Goal: Navigation & Orientation: Understand site structure

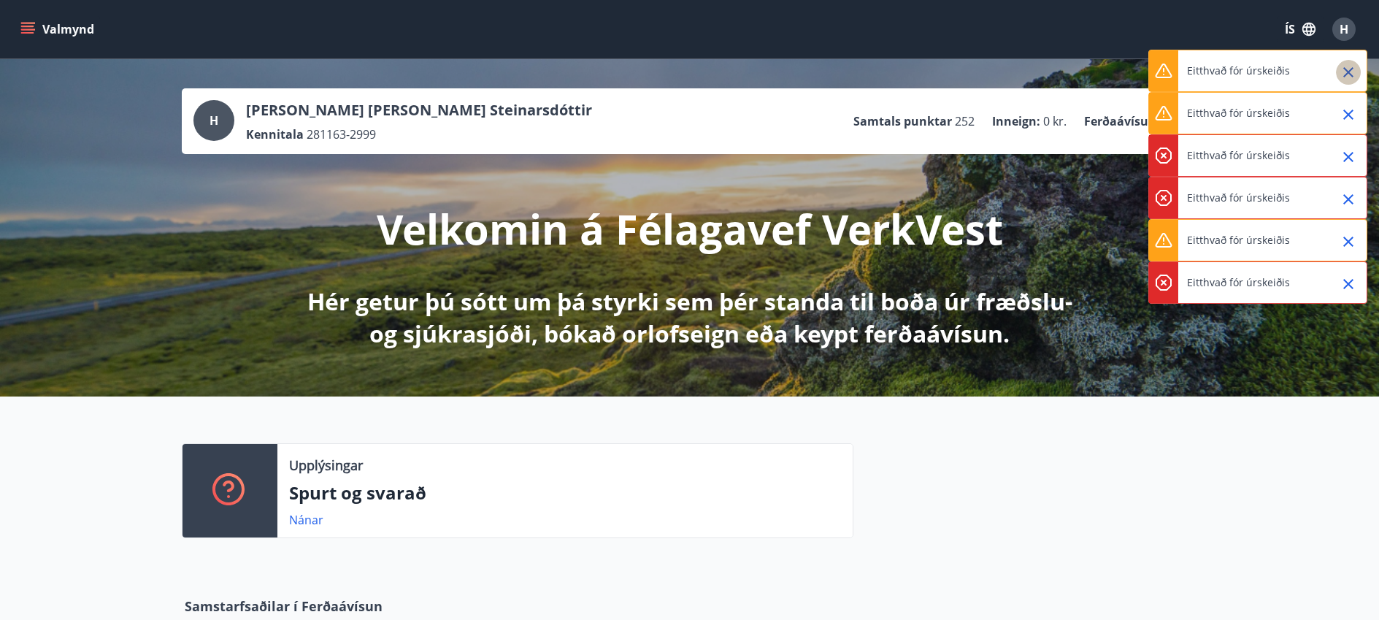
click at [1344, 77] on icon "Close" at bounding box center [1349, 72] width 10 height 10
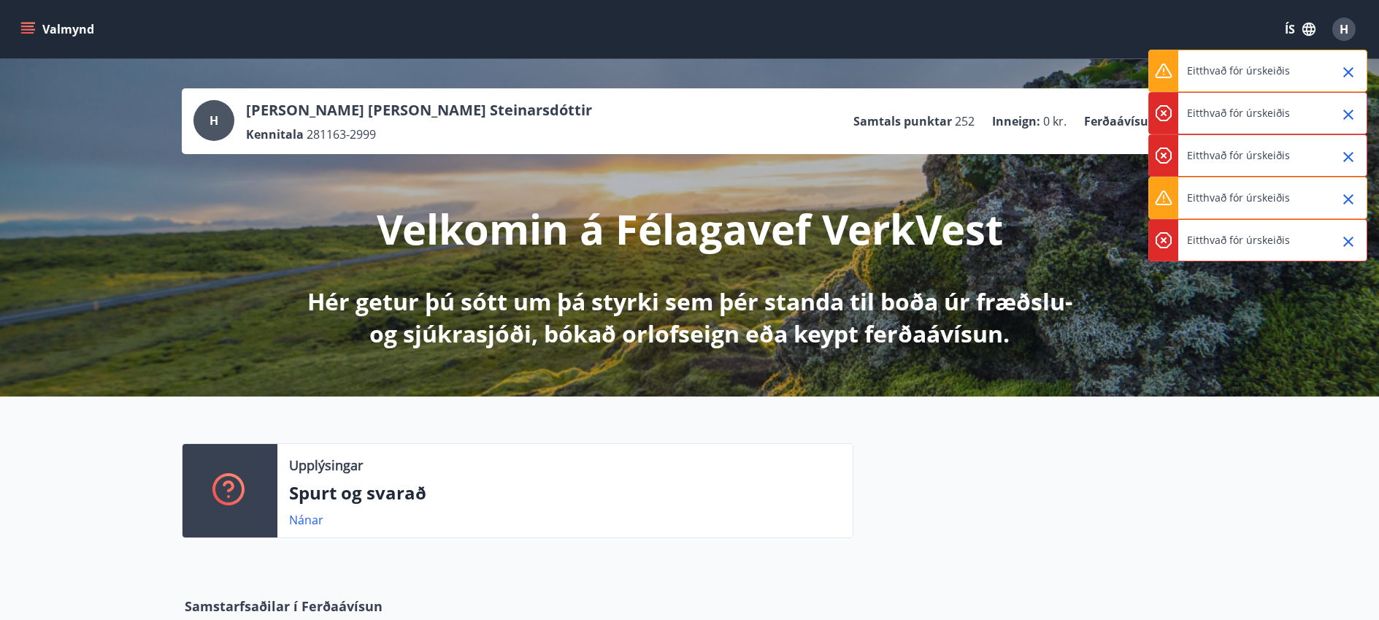
click at [1346, 106] on button "Close" at bounding box center [1348, 114] width 25 height 25
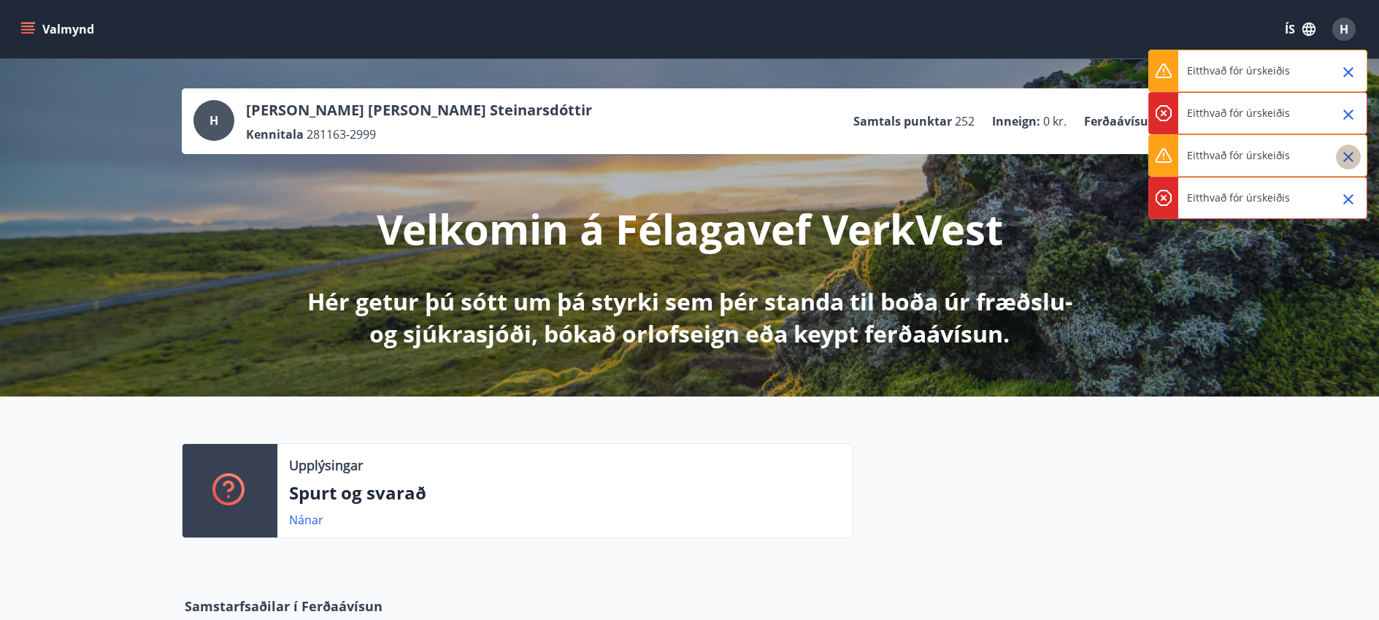
click at [1343, 156] on icon "Close" at bounding box center [1349, 157] width 18 height 18
